Goal: Information Seeking & Learning: Learn about a topic

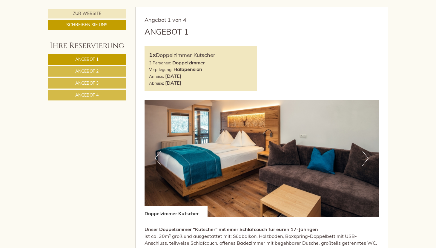
scroll to position [313, 0]
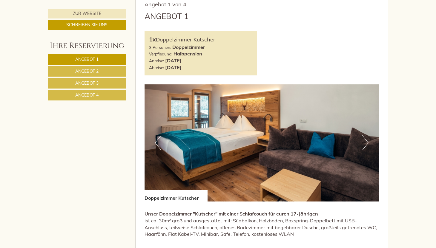
click at [364, 146] on button "Next" at bounding box center [365, 143] width 6 height 15
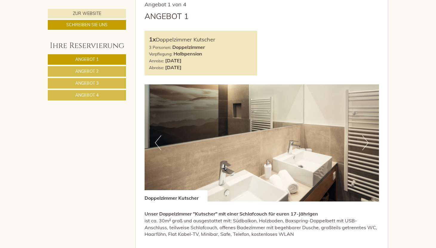
click at [364, 146] on button "Next" at bounding box center [365, 143] width 6 height 15
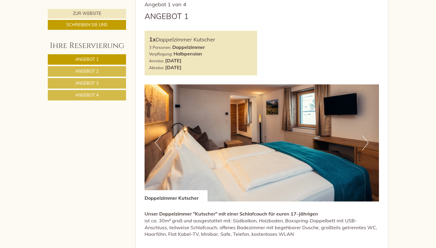
click at [364, 146] on button "Next" at bounding box center [365, 143] width 6 height 15
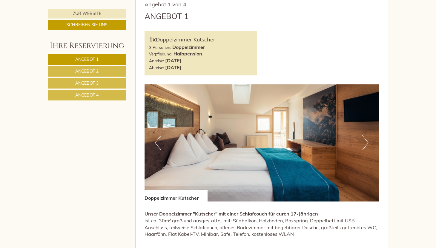
click at [364, 146] on button "Next" at bounding box center [365, 143] width 6 height 15
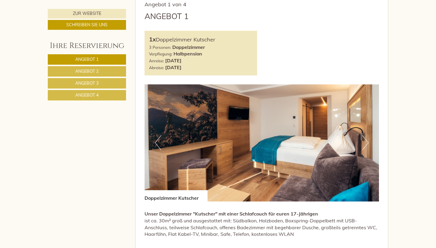
click at [364, 146] on button "Next" at bounding box center [365, 143] width 6 height 15
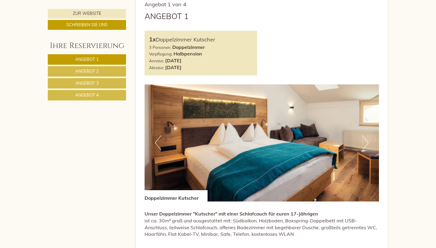
click at [364, 146] on button "Next" at bounding box center [365, 143] width 6 height 15
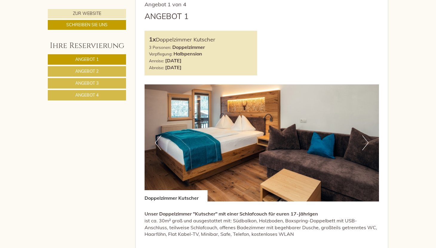
click at [364, 146] on button "Next" at bounding box center [365, 143] width 6 height 15
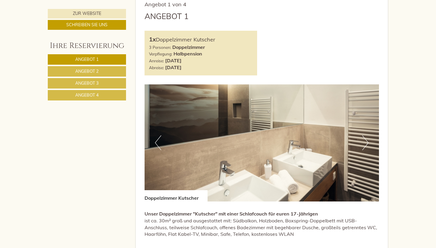
click at [364, 146] on button "Next" at bounding box center [365, 143] width 6 height 15
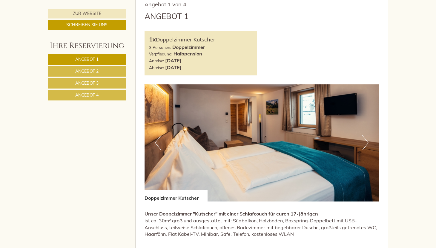
click at [364, 146] on button "Next" at bounding box center [365, 143] width 6 height 15
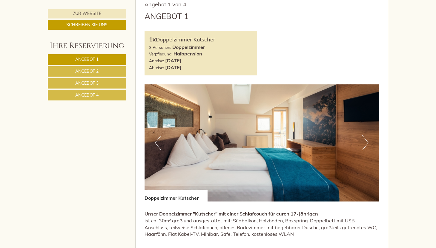
click at [364, 146] on button "Next" at bounding box center [365, 143] width 6 height 15
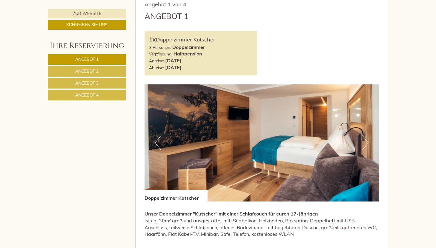
click at [364, 146] on button "Next" at bounding box center [365, 143] width 6 height 15
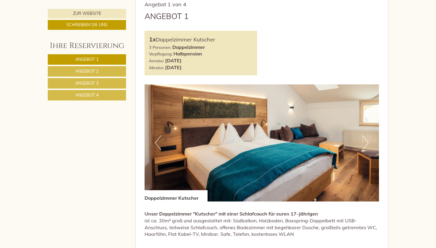
click at [364, 146] on button "Next" at bounding box center [365, 143] width 6 height 15
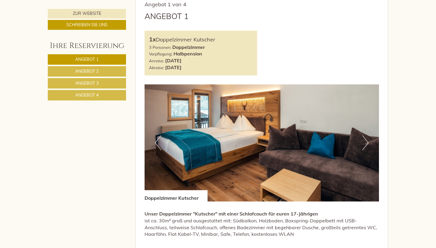
click at [92, 74] on link "Angebot 2" at bounding box center [87, 71] width 78 height 10
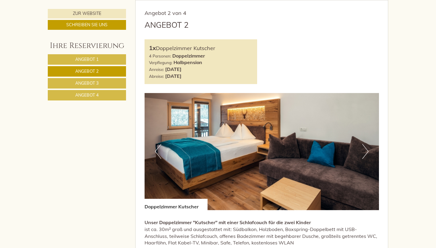
click at [365, 155] on button "Next" at bounding box center [365, 151] width 6 height 15
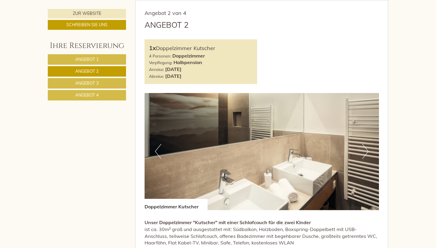
click at [365, 155] on button "Next" at bounding box center [365, 151] width 6 height 15
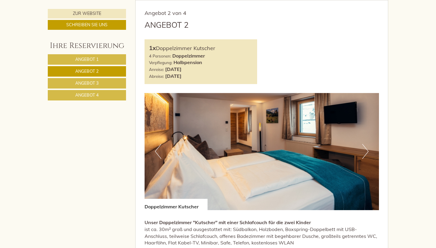
click at [365, 155] on button "Next" at bounding box center [365, 151] width 6 height 15
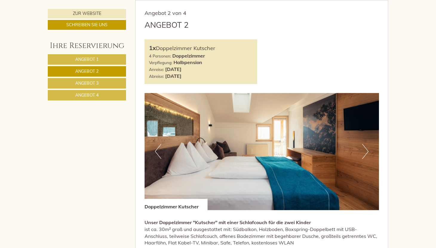
click at [365, 155] on button "Next" at bounding box center [365, 151] width 6 height 15
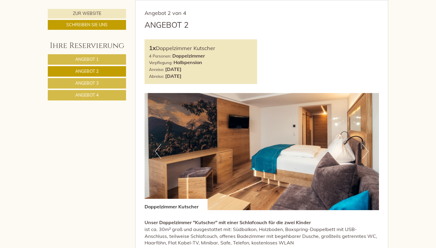
click at [365, 155] on button "Next" at bounding box center [365, 151] width 6 height 15
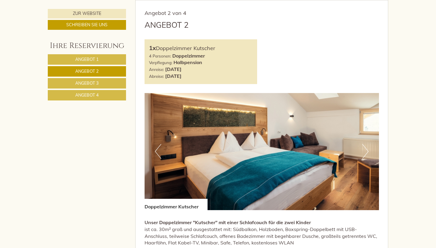
click at [365, 154] on button "Next" at bounding box center [365, 151] width 6 height 15
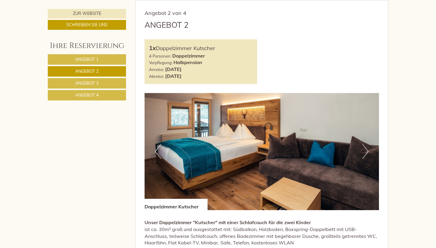
click at [365, 154] on button "Next" at bounding box center [365, 151] width 6 height 15
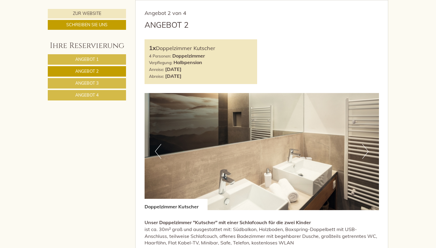
click at [102, 85] on link "Angebot 3" at bounding box center [87, 83] width 78 height 10
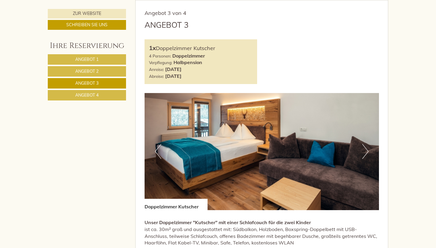
click at [119, 96] on link "Angebot 4" at bounding box center [87, 95] width 78 height 10
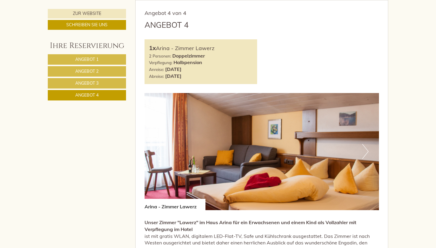
click at [365, 152] on button "Next" at bounding box center [365, 151] width 6 height 15
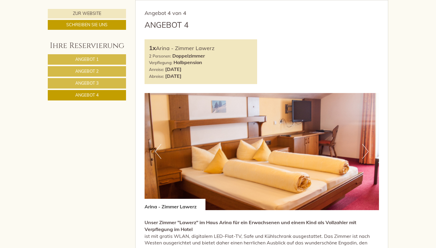
click at [365, 152] on button "Next" at bounding box center [365, 151] width 6 height 15
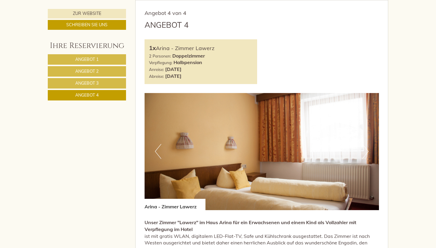
click at [365, 152] on button "Next" at bounding box center [365, 151] width 6 height 15
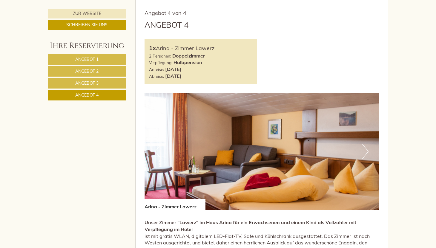
click at [365, 152] on button "Next" at bounding box center [365, 151] width 6 height 15
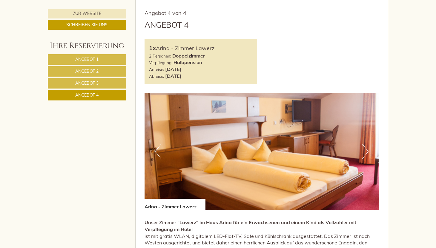
click at [365, 152] on button "Next" at bounding box center [365, 151] width 6 height 15
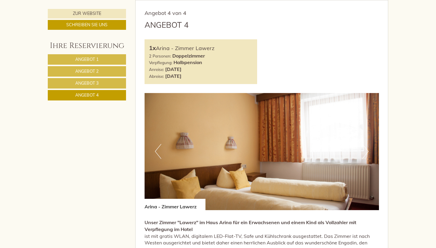
click at [365, 152] on button "Next" at bounding box center [365, 151] width 6 height 15
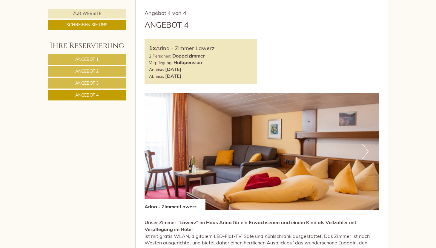
click at [365, 152] on button "Next" at bounding box center [365, 151] width 6 height 15
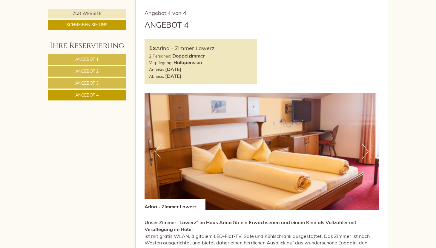
click at [365, 152] on button "Next" at bounding box center [365, 151] width 6 height 15
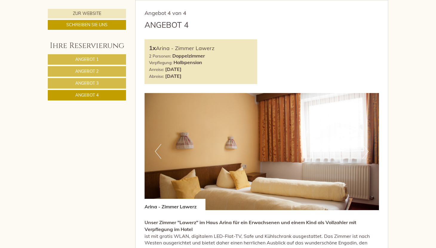
click at [365, 152] on button "Next" at bounding box center [365, 151] width 6 height 15
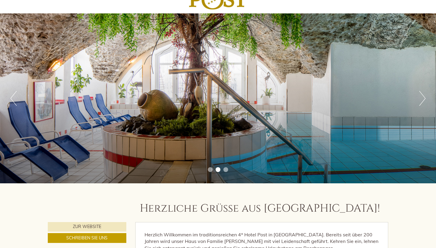
scroll to position [0, 0]
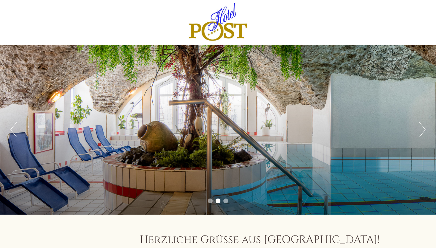
click at [417, 134] on div "Previous Next 1 2 3" at bounding box center [218, 130] width 436 height 170
click at [423, 131] on button "Next" at bounding box center [422, 129] width 6 height 15
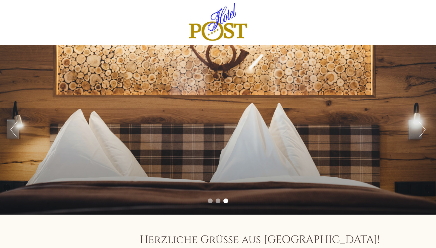
click at [423, 131] on button "Next" at bounding box center [422, 129] width 6 height 15
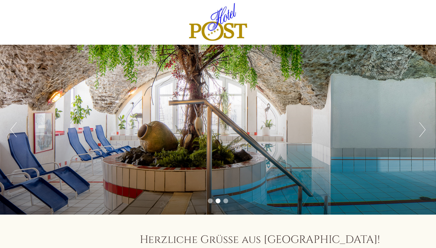
click at [430, 126] on div "Previous Next 1 2 3" at bounding box center [218, 130] width 436 height 170
click at [425, 128] on button "Next" at bounding box center [422, 129] width 6 height 15
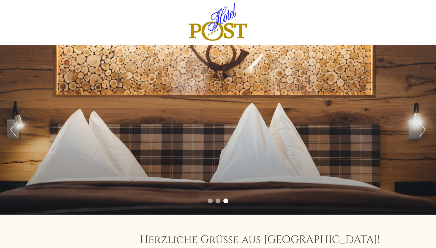
click at [418, 128] on div "Previous Next 1 2 3" at bounding box center [218, 130] width 436 height 170
click at [422, 129] on button "Next" at bounding box center [422, 129] width 6 height 15
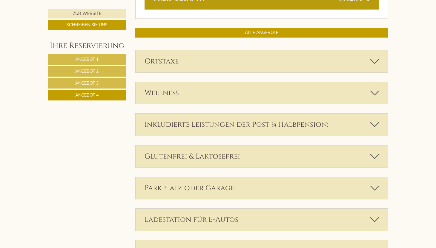
scroll to position [647, 0]
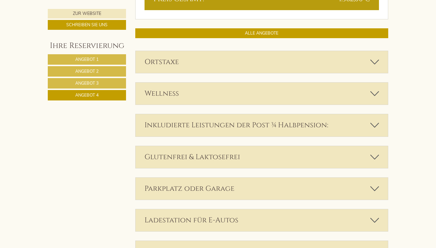
click at [294, 97] on div "Wellness" at bounding box center [262, 94] width 253 height 22
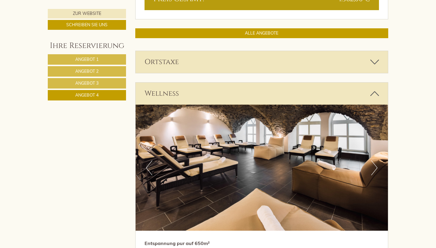
click at [294, 96] on div "Wellness" at bounding box center [262, 94] width 253 height 22
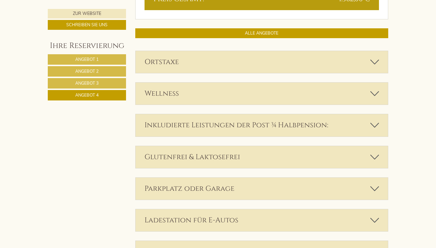
click at [294, 96] on div "Wellness" at bounding box center [262, 94] width 253 height 22
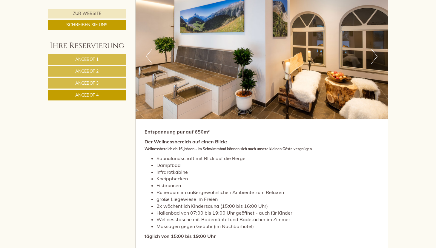
scroll to position [758, 0]
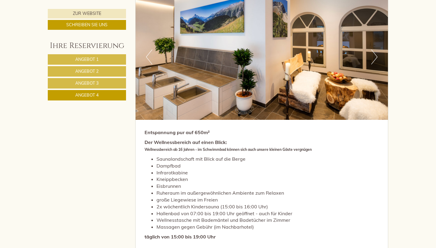
click at [184, 152] on strong "Der Wellnessbereich auf einen Blick: Wellnessbereich ab 16 Jahren - im Schwimmb…" at bounding box center [228, 145] width 167 height 13
drag, startPoint x: 180, startPoint y: 151, endPoint x: 193, endPoint y: 151, distance: 13.4
click at [193, 151] on span "Wellnessbereich ab 16 Jahren - im Schwimmbad können sich auch unsere kleinen Gä…" at bounding box center [228, 150] width 167 height 4
click at [172, 151] on span "Wellnessbereich ab 16 Jahren - im Schwimmbad können sich auch unsere kleinen Gä…" at bounding box center [228, 150] width 167 height 4
drag, startPoint x: 172, startPoint y: 151, endPoint x: 192, endPoint y: 150, distance: 19.7
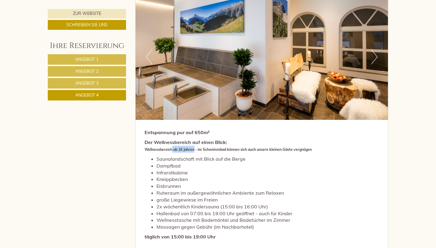
click at [194, 150] on span "Wellnessbereich ab 16 Jahren - im Schwimmbad können sich auch unsere kleinen Gä…" at bounding box center [228, 150] width 167 height 4
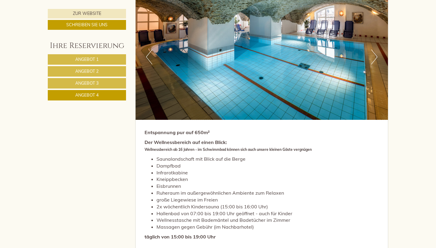
click at [212, 155] on div "Entspannung pur auf 650m² Der Wellnessbereich auf einen Blick: Wellnessbereich …" at bounding box center [262, 221] width 253 height 203
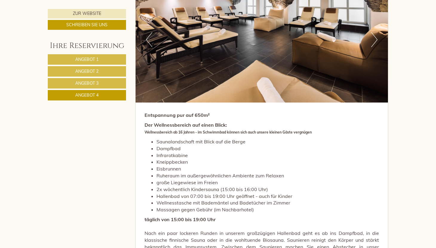
scroll to position [776, 0]
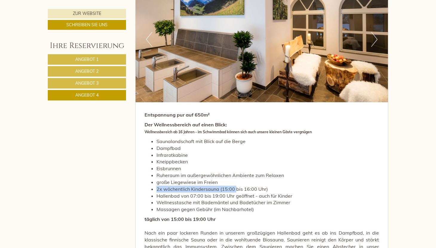
drag, startPoint x: 156, startPoint y: 189, endPoint x: 235, endPoint y: 189, distance: 78.5
click at [235, 189] on li "2x wöchentlich Kindersauna (15:00 bis 16:00 Uhr)" at bounding box center [267, 189] width 223 height 7
click at [224, 189] on li "2x wöchentlich Kindersauna (15:00 bis 16:00 Uhr)" at bounding box center [267, 189] width 223 height 7
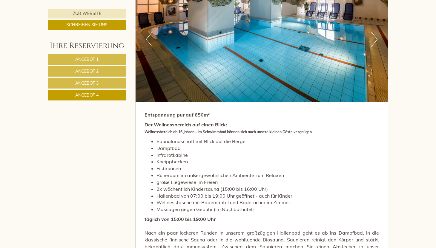
click at [254, 189] on li "2x wöchentlich Kindersauna (15:00 bis 16:00 Uhr)" at bounding box center [267, 189] width 223 height 7
click at [202, 195] on li "Hallenbad von 07:00 bis 19:00 Uhr geöffnet - auch für Kinder" at bounding box center [267, 196] width 223 height 7
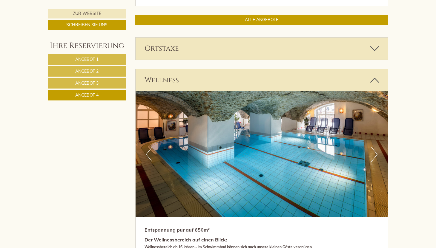
click at [180, 79] on div "Wellness" at bounding box center [262, 80] width 253 height 22
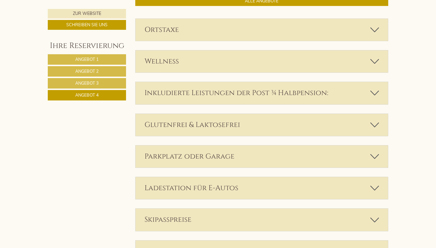
scroll to position [689, 0]
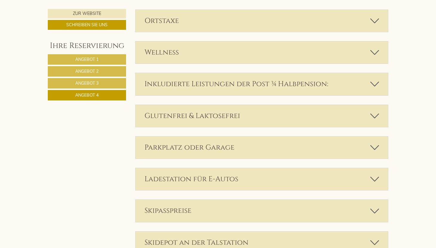
click at [227, 90] on div "Inkludierte Leistungen der Post ¾ Halbpension:" at bounding box center [262, 84] width 253 height 22
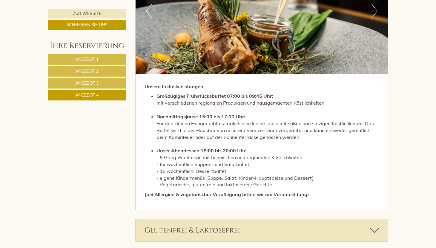
scroll to position [837, 0]
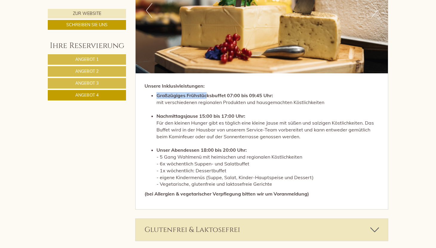
drag, startPoint x: 154, startPoint y: 95, endPoint x: 207, endPoint y: 98, distance: 52.9
click at [207, 98] on ul "Großzügiges Frühstücksbuffet 07:00 bis 09:45 Uhr: mit verschiedenen regionalen …" at bounding box center [262, 140] width 235 height 96
click at [207, 98] on strong "Großzügiges Frühstücksbuffet 07:00 bis 09:45 Uhr:" at bounding box center [214, 96] width 116 height 6
click at [222, 96] on strong "Großzügiges Frühstücksbuffet 07:00 bis 09:45 Uhr:" at bounding box center [214, 96] width 116 height 6
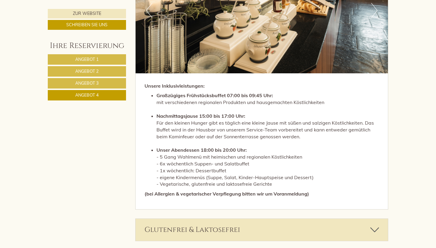
click at [230, 96] on strong "Großzügiges Frühstücksbuffet 07:00 bis 09:45 Uhr:" at bounding box center [214, 96] width 116 height 6
click at [239, 94] on strong "Großzügiges Frühstücksbuffet 07:00 bis 09:45 Uhr:" at bounding box center [214, 96] width 116 height 6
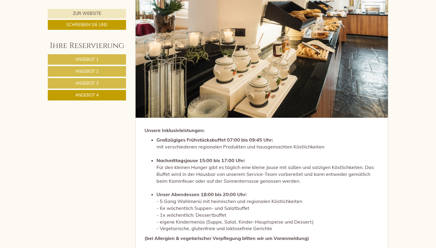
scroll to position [784, 0]
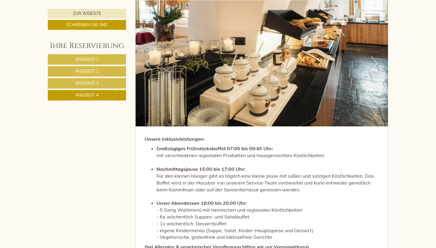
click at [374, 65] on button "Next" at bounding box center [374, 63] width 6 height 15
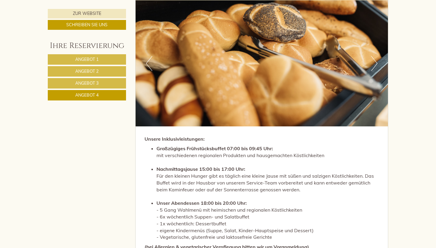
click at [378, 65] on img at bounding box center [262, 63] width 253 height 126
click at [376, 65] on button "Next" at bounding box center [374, 63] width 6 height 15
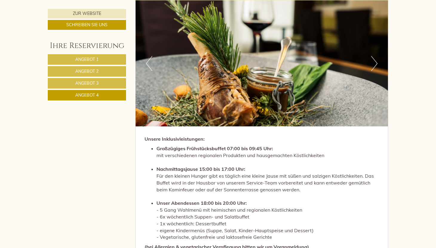
click at [372, 66] on button "Next" at bounding box center [374, 63] width 6 height 15
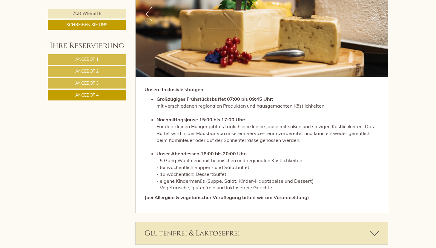
scroll to position [838, 0]
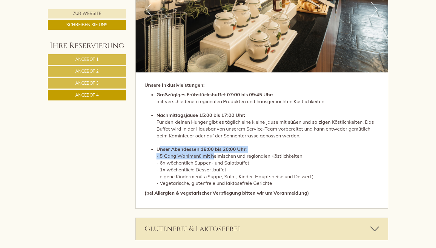
drag, startPoint x: 159, startPoint y: 147, endPoint x: 205, endPoint y: 152, distance: 46.0
click at [208, 153] on li "Unser Abendessen 18:00 bis 20:00 Uhr: - 5 Gang Wahlmenü mit heimischen und regi…" at bounding box center [267, 166] width 223 height 41
click at [205, 152] on li "Unser Abendessen 18:00 bis 20:00 Uhr: - 5 Gang Wahlmenü mit heimischen und regi…" at bounding box center [267, 166] width 223 height 41
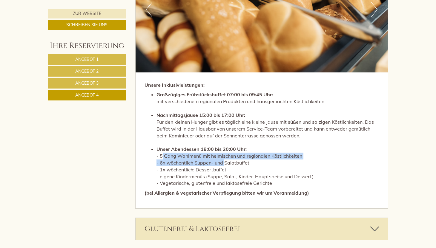
drag, startPoint x: 158, startPoint y: 158, endPoint x: 219, endPoint y: 161, distance: 61.3
click at [219, 161] on li "Unser Abendessen 18:00 bis 20:00 Uhr: - 5 Gang Wahlmenü mit heimischen und regi…" at bounding box center [267, 166] width 223 height 41
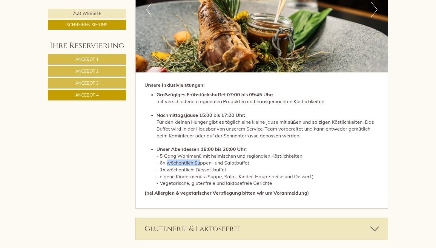
drag, startPoint x: 162, startPoint y: 165, endPoint x: 195, endPoint y: 164, distance: 32.8
click at [195, 164] on li "Unser Abendessen 18:00 bis 20:00 Uhr: - 5 Gang Wahlmenü mit heimischen und regi…" at bounding box center [267, 166] width 223 height 41
drag, startPoint x: 159, startPoint y: 169, endPoint x: 208, endPoint y: 169, distance: 48.4
click at [209, 169] on li "Unser Abendessen 18:00 bis 20:00 Uhr: - 5 Gang Wahlmenü mit heimischen und regi…" at bounding box center [267, 166] width 223 height 41
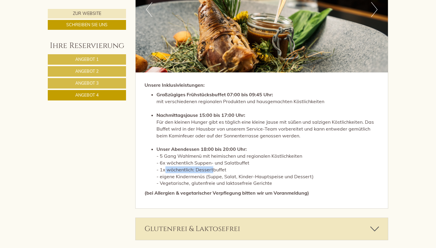
click at [208, 169] on li "Unser Abendessen 18:00 bis 20:00 Uhr: - 5 Gang Wahlmenü mit heimischen und regi…" at bounding box center [267, 166] width 223 height 41
drag, startPoint x: 167, startPoint y: 176, endPoint x: 194, endPoint y: 176, distance: 27.5
click at [195, 176] on li "Unser Abendessen 18:00 bis 20:00 Uhr: - 5 Gang Wahlmenü mit heimischen und regi…" at bounding box center [267, 166] width 223 height 41
click at [221, 177] on li "Unser Abendessen 18:00 bis 20:00 Uhr: - 5 Gang Wahlmenü mit heimischen und regi…" at bounding box center [267, 166] width 223 height 41
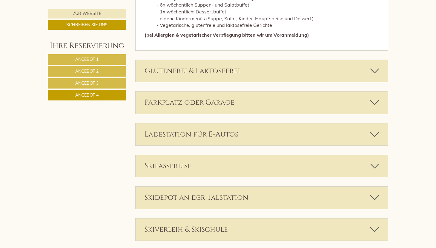
scroll to position [1006, 0]
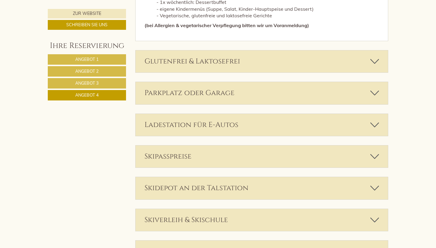
click at [213, 163] on div "Skipasspreise" at bounding box center [262, 157] width 253 height 22
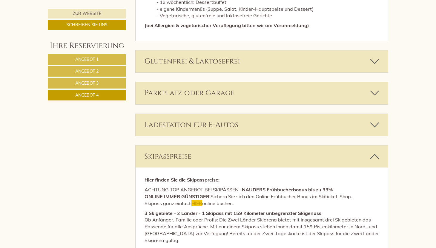
click at [213, 163] on div "Skipasspreise" at bounding box center [262, 157] width 253 height 22
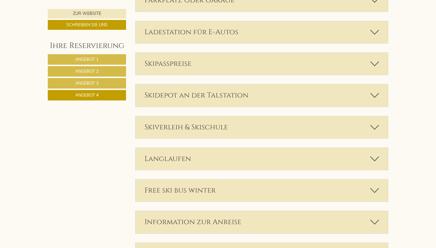
scroll to position [1099, 0]
click at [212, 193] on div "Free ski bus winter" at bounding box center [262, 190] width 253 height 22
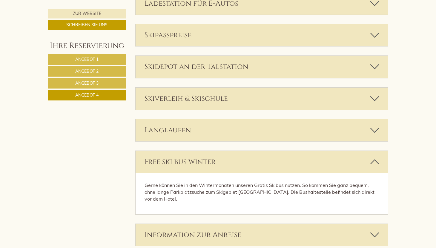
scroll to position [1128, 0]
click at [172, 164] on div "Free ski bus winter" at bounding box center [262, 162] width 253 height 22
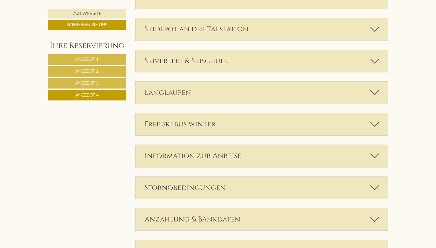
scroll to position [1179, 0]
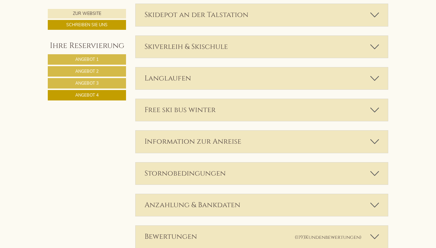
click at [192, 149] on div "Information zur Anreise" at bounding box center [262, 142] width 253 height 22
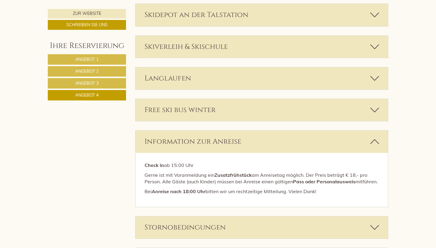
click at [222, 142] on div "Information zur Anreise" at bounding box center [262, 142] width 253 height 22
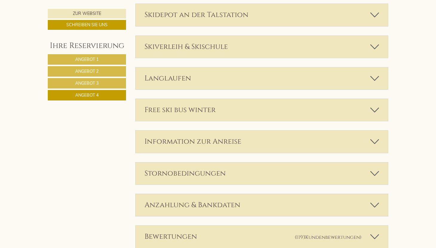
click at [222, 99] on div "Free ski bus winter Gerne können Sie in den Wintermonaten unseren Gratis Skibus…" at bounding box center [261, 110] width 253 height 23
click at [220, 112] on div "Free ski bus winter" at bounding box center [262, 110] width 253 height 22
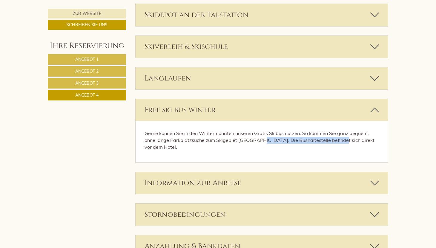
drag, startPoint x: 259, startPoint y: 140, endPoint x: 335, endPoint y: 140, distance: 76.4
click at [335, 140] on p "Gerne können Sie in den Wintermonaten unseren Gratis Skibus nutzen. So kommen S…" at bounding box center [262, 140] width 235 height 21
click at [335, 141] on p "Gerne können Sie in den Wintermonaten unseren Gratis Skibus nutzen. So kommen S…" at bounding box center [262, 140] width 235 height 21
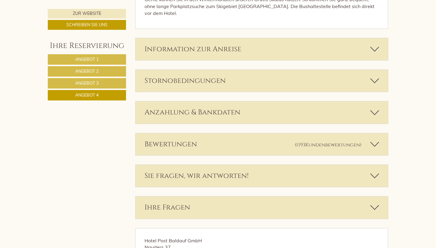
scroll to position [1319, 0]
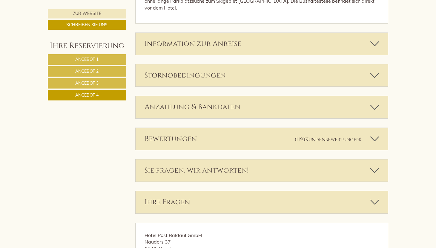
click at [302, 137] on span "(1193 Kundenbewertungen )" at bounding box center [333, 139] width 76 height 10
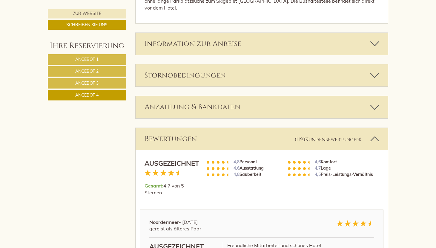
click at [281, 132] on div "Bewertungen (1193 Kundenbewertungen )" at bounding box center [262, 139] width 253 height 22
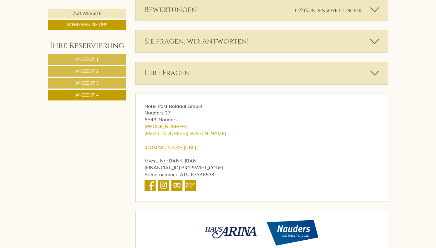
scroll to position [1464, 0]
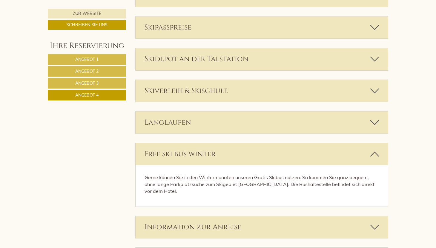
click at [166, 157] on div "Free ski bus winter" at bounding box center [262, 154] width 253 height 22
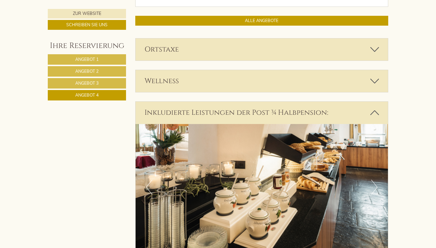
scroll to position [620, 0]
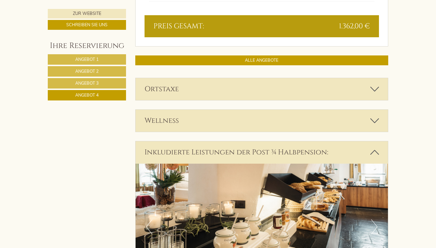
click at [185, 155] on div "Inkludierte Leistungen der Post ¾ Halbpension:" at bounding box center [262, 153] width 253 height 22
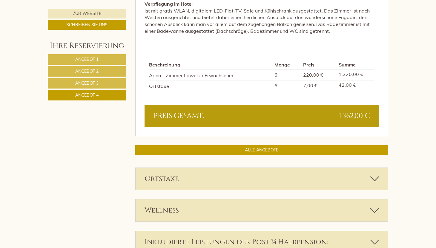
click at [105, 82] on link "Angebot 3" at bounding box center [87, 83] width 78 height 10
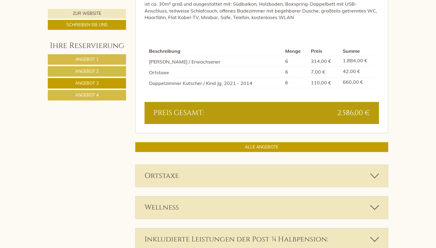
scroll to position [305, 0]
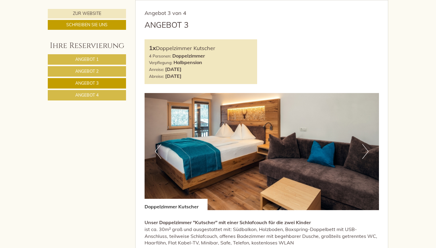
click at [107, 75] on link "Angebot 2" at bounding box center [87, 71] width 78 height 10
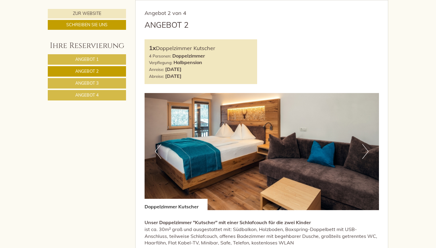
click at [107, 63] on link "Angebot 1" at bounding box center [87, 59] width 78 height 10
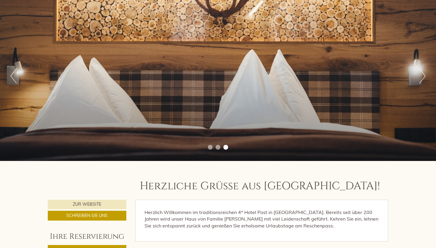
scroll to position [52, 0]
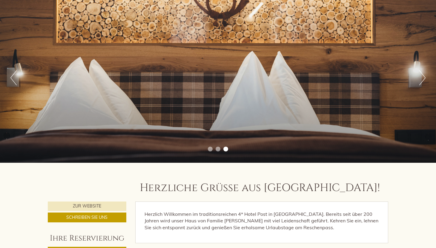
click at [422, 76] on button "Next" at bounding box center [422, 77] width 6 height 15
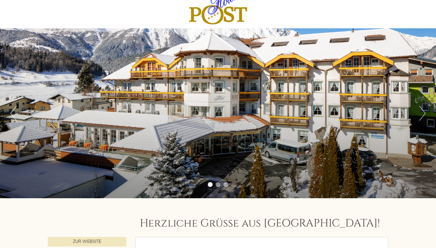
scroll to position [12, 0]
